Goal: Task Accomplishment & Management: Manage account settings

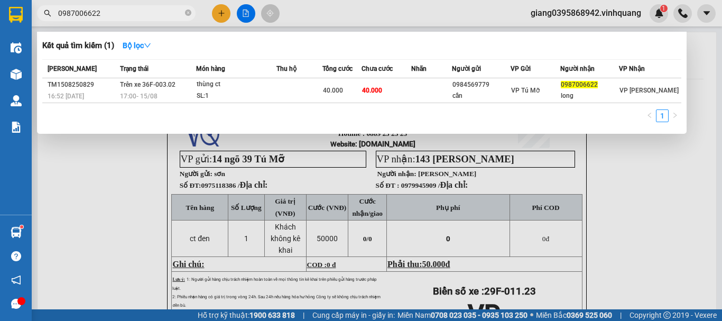
scroll to position [30, 0]
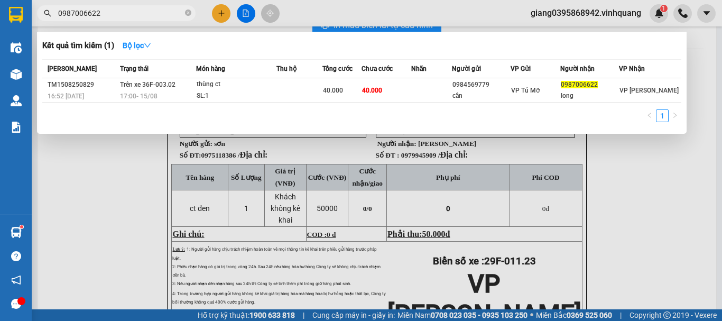
click at [672, 169] on div at bounding box center [361, 160] width 722 height 321
click at [110, 15] on input "0987006622" at bounding box center [120, 13] width 125 height 12
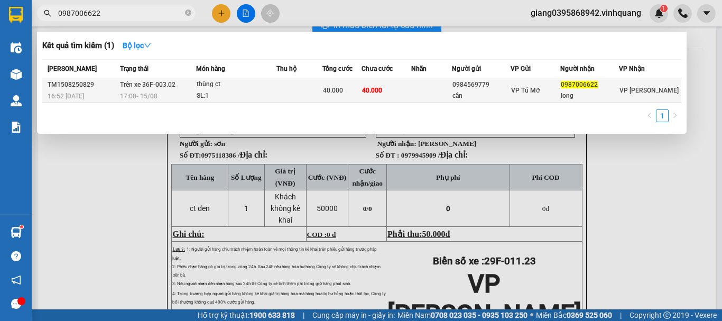
click at [80, 92] on span "16:52 [DATE]" at bounding box center [66, 95] width 36 height 7
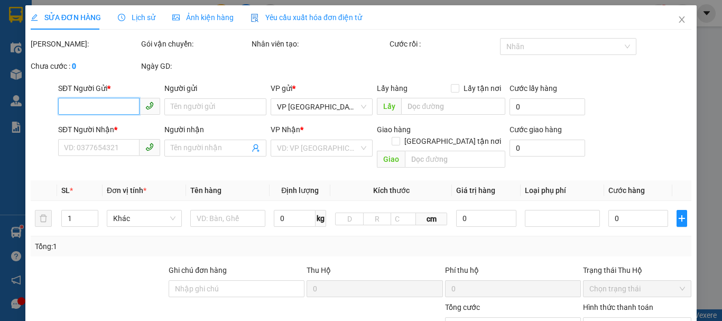
type input "0984569779"
type input "cần"
type input "0987006622"
type input "long"
type input "40.000"
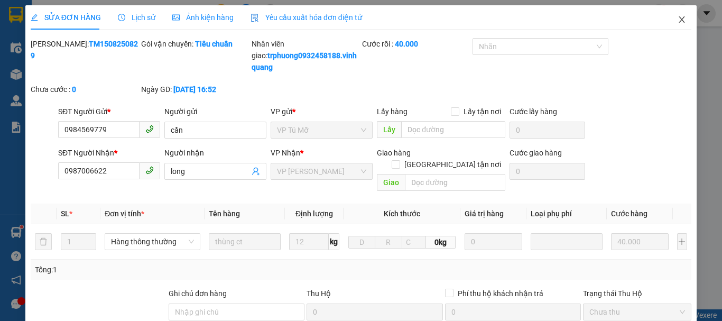
click at [677, 21] on icon "close" at bounding box center [681, 19] width 8 height 8
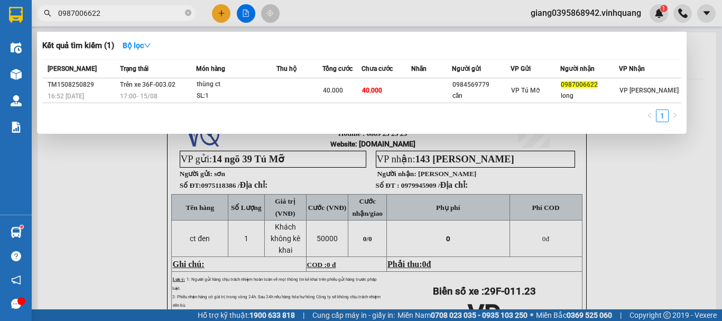
click at [145, 14] on input "0987006622" at bounding box center [120, 13] width 125 height 12
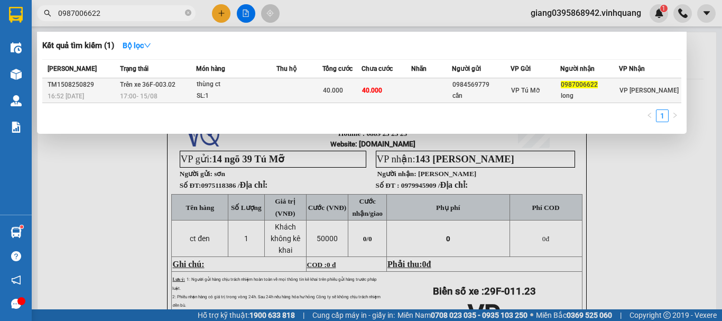
click at [177, 97] on div "17:00 [DATE]" at bounding box center [158, 96] width 76 height 12
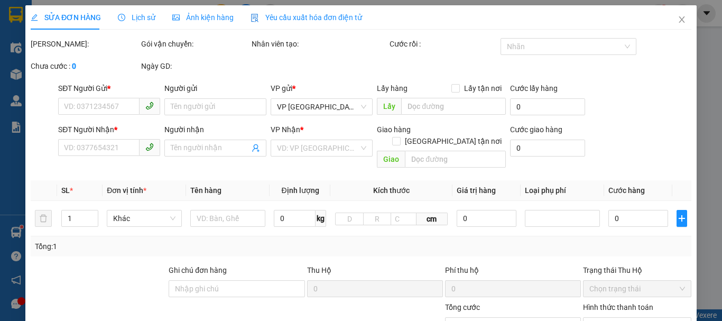
type input "0984569779"
type input "cần"
type input "0987006622"
type input "long"
type input "40.000"
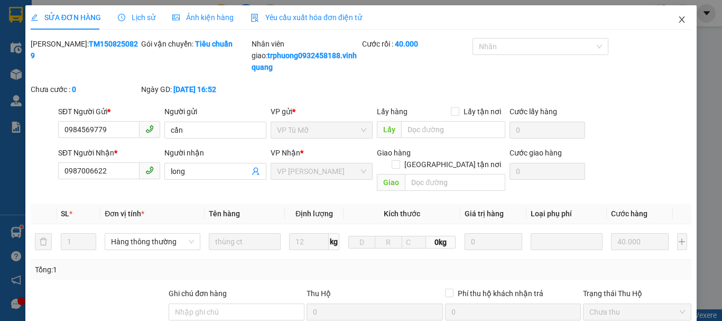
click at [679, 22] on icon "close" at bounding box center [682, 19] width 6 height 6
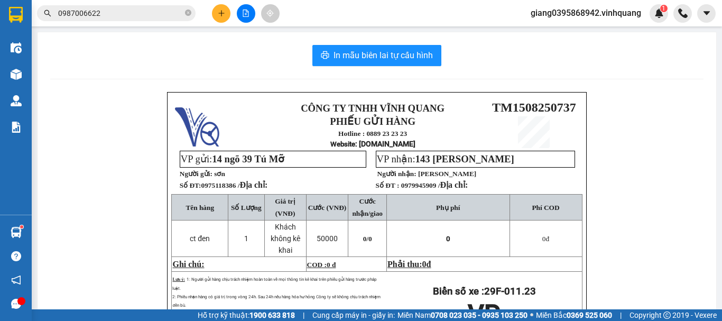
click at [126, 22] on div "Kết quả tìm kiếm ( 1 ) Bộ lọc Mã ĐH Trạng thái Món hàng Thu hộ Tổng cước Chưa c…" at bounding box center [103, 13] width 206 height 18
click at [126, 17] on input "0987006622" at bounding box center [120, 13] width 125 height 12
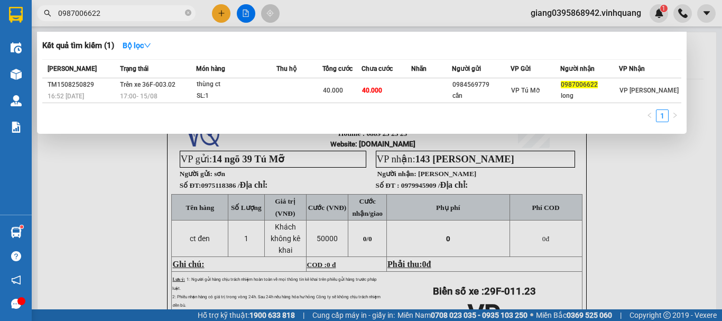
click at [126, 17] on input "0987006622" at bounding box center [120, 13] width 125 height 12
paste input "42548229"
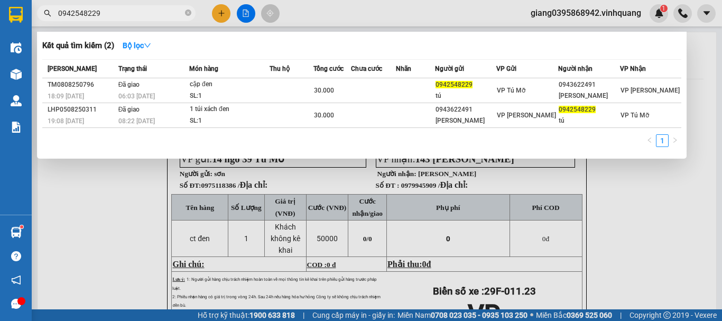
type input "0942548229"
click at [571, 14] on div at bounding box center [361, 160] width 722 height 321
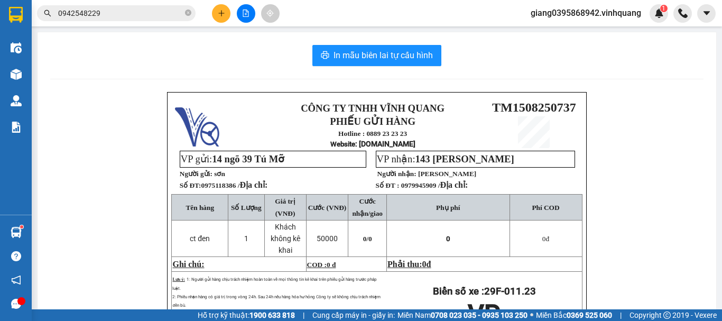
click at [571, 14] on span "giang0395868942.vinhquang" at bounding box center [585, 12] width 127 height 13
click at [563, 31] on span "Đăng xuất" at bounding box center [590, 33] width 105 height 12
